Goal: Use online tool/utility: Utilize a website feature to perform a specific function

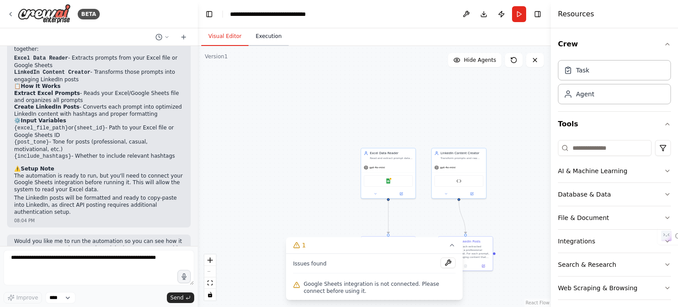
click at [260, 41] on button "Execution" at bounding box center [269, 36] width 40 height 19
click at [216, 30] on button "Visual Editor" at bounding box center [224, 36] width 47 height 19
click at [451, 245] on icon at bounding box center [452, 245] width 7 height 7
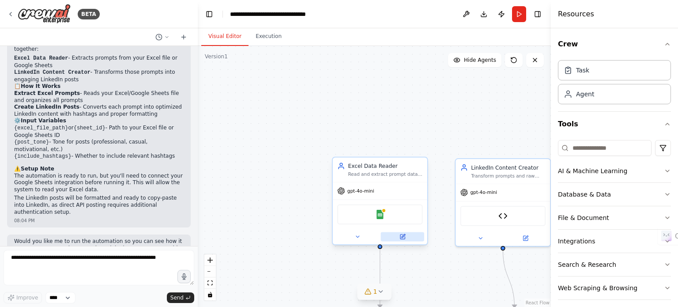
click at [406, 239] on button at bounding box center [402, 236] width 43 height 9
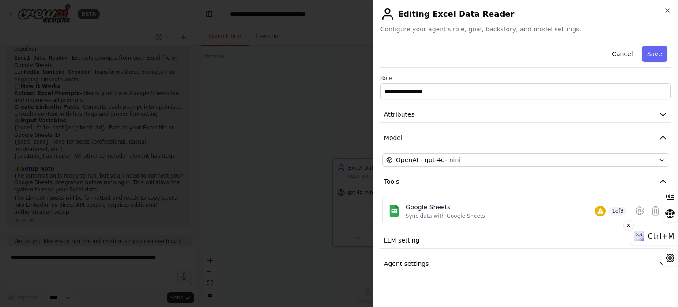
click at [663, 237] on span "Ctrl+M" at bounding box center [661, 236] width 26 height 8
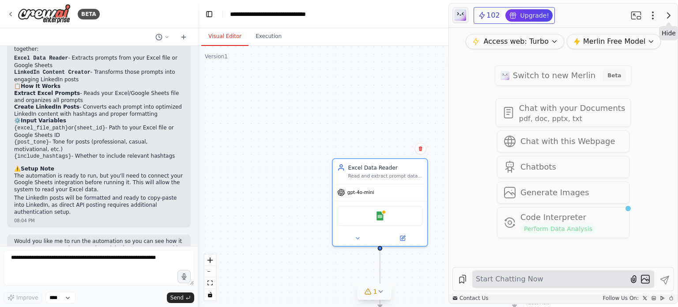
click at [671, 16] on icon "button" at bounding box center [669, 15] width 11 height 11
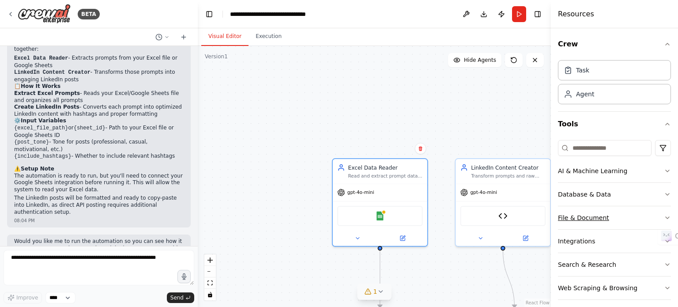
click at [584, 214] on button "File & Document" at bounding box center [614, 217] width 113 height 23
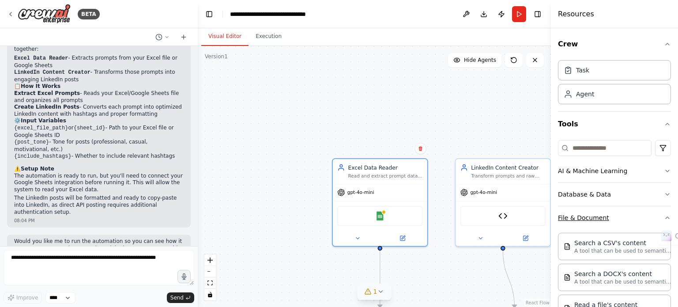
scroll to position [59, 0]
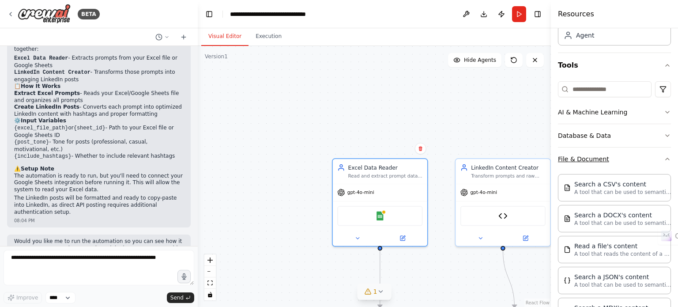
click at [606, 154] on button "File & Document" at bounding box center [614, 158] width 113 height 23
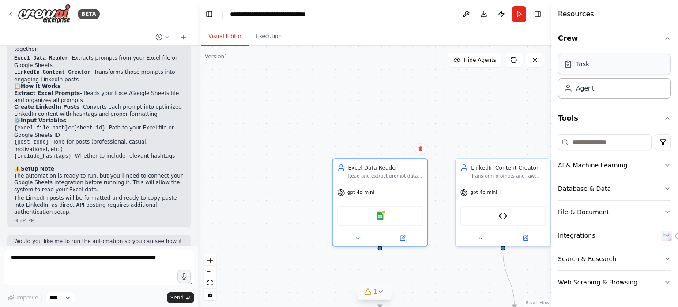
click at [592, 64] on div "Task" at bounding box center [614, 64] width 113 height 20
click at [576, 87] on div "Agent" at bounding box center [585, 87] width 18 height 9
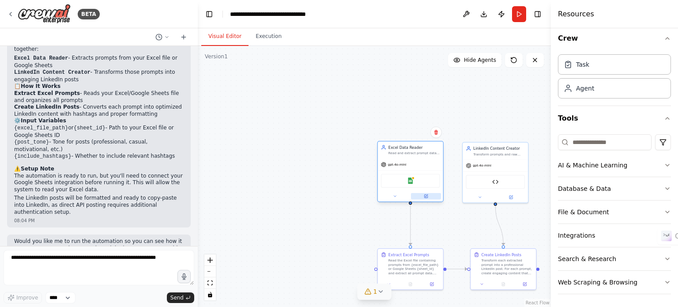
click at [428, 197] on button at bounding box center [426, 196] width 30 height 6
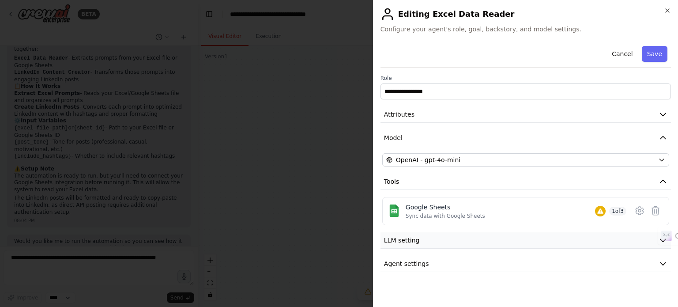
click at [658, 241] on button "LLM setting" at bounding box center [526, 240] width 291 height 16
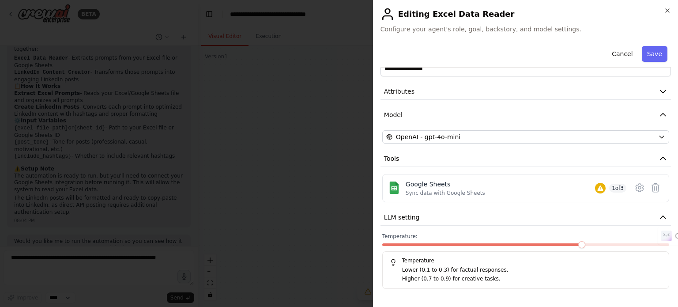
scroll to position [41, 0]
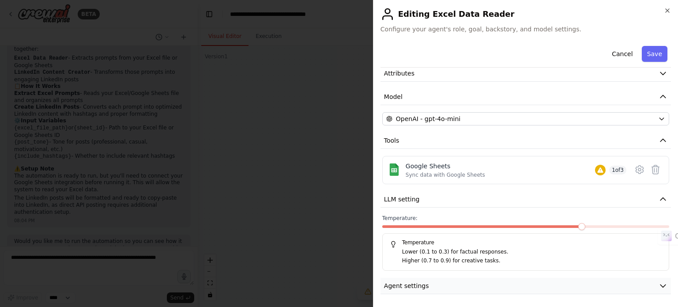
click at [659, 285] on icon "button" at bounding box center [663, 285] width 9 height 9
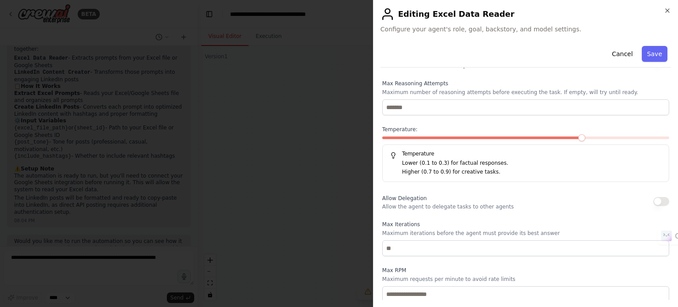
scroll to position [337, 0]
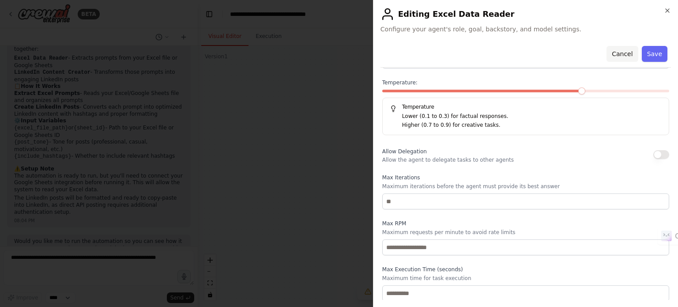
click at [624, 46] on button "Cancel" at bounding box center [622, 54] width 31 height 16
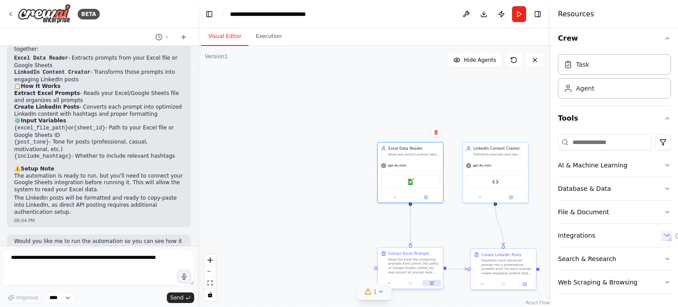
click at [435, 285] on button at bounding box center [432, 283] width 18 height 6
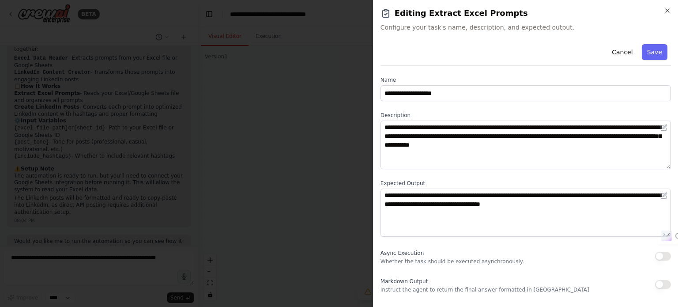
click at [662, 278] on div "Markdown Output Instruct the agent to return the final answer formatted in [GEO…" at bounding box center [526, 285] width 291 height 18
click at [660, 286] on button "button" at bounding box center [663, 284] width 16 height 9
click at [525, 295] on div "**********" at bounding box center [526, 170] width 291 height 259
click at [528, 291] on p "Instruct the agent to return the final answer formatted in [GEOGRAPHIC_DATA]" at bounding box center [485, 289] width 209 height 7
click at [463, 261] on p "Whether the task should be executed asynchronously." at bounding box center [453, 261] width 144 height 7
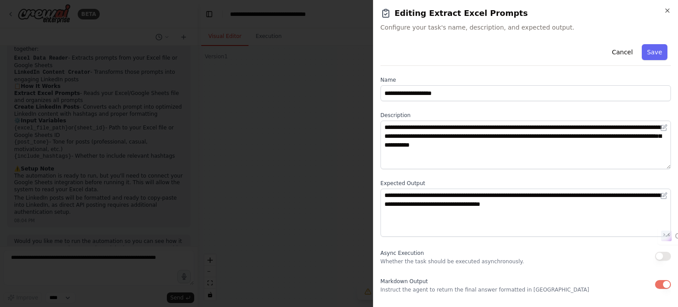
click at [661, 256] on button "button" at bounding box center [663, 256] width 16 height 9
click at [665, 284] on button "button" at bounding box center [663, 284] width 16 height 9
click at [620, 50] on button "Cancel" at bounding box center [622, 52] width 31 height 16
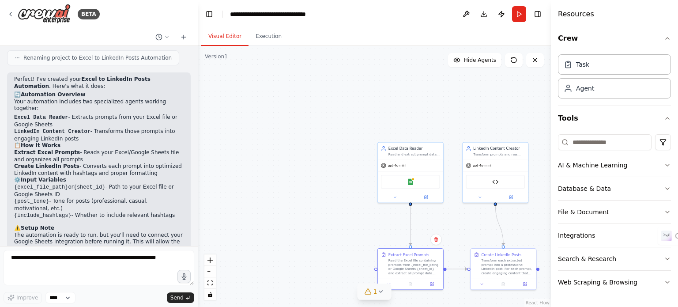
scroll to position [774, 0]
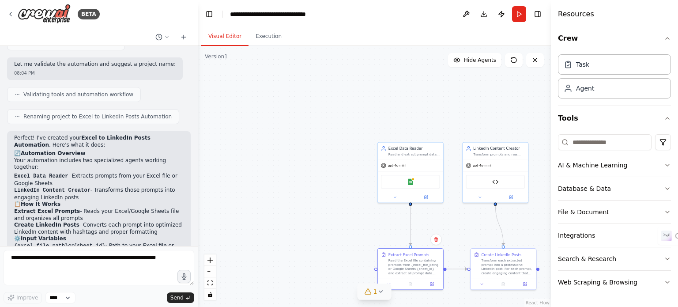
click at [397, 203] on div ".deletable-edge-delete-btn { width: 20px; height: 20px; border: 0px solid #ffff…" at bounding box center [374, 176] width 353 height 261
click at [396, 201] on div "Excel Data Reader Read and extract prompt data from Excel files, organizing the…" at bounding box center [411, 171] width 66 height 61
click at [486, 14] on button "Download" at bounding box center [484, 14] width 14 height 16
drag, startPoint x: 562, startPoint y: 149, endPoint x: 560, endPoint y: 141, distance: 8.6
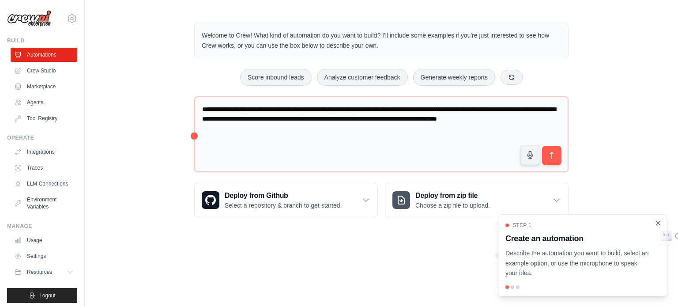
click at [657, 220] on icon "Close walkthrough" at bounding box center [658, 223] width 8 height 8
